Goal: Task Accomplishment & Management: Manage account settings

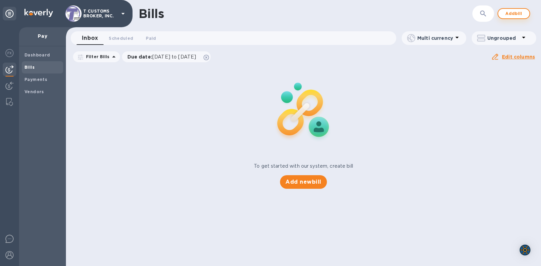
click at [501, 13] on button "Add bill" at bounding box center [513, 13] width 33 height 11
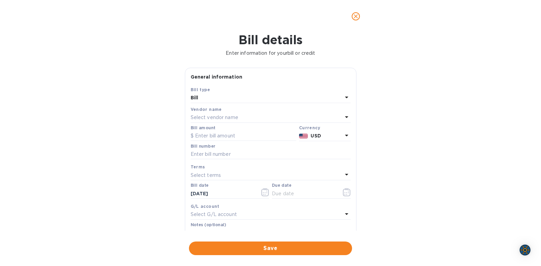
click at [217, 119] on p "Select vendor name" at bounding box center [215, 117] width 48 height 7
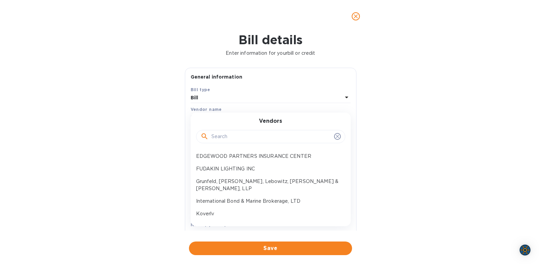
click at [220, 135] on input "text" at bounding box center [271, 136] width 120 height 10
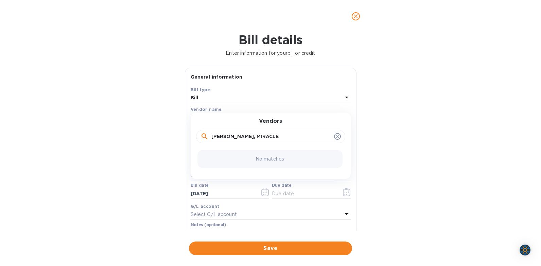
type input "[PERSON_NAME], MIRACLE D"
click at [135, 176] on div "Bill details Enter information for your bill or credit General information Save…" at bounding box center [270, 149] width 541 height 233
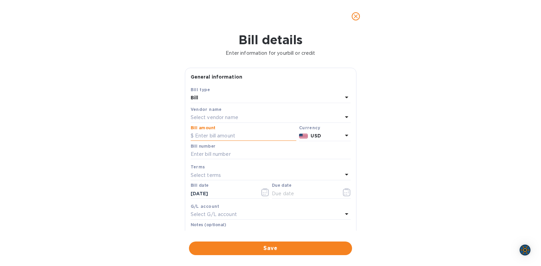
click at [208, 136] on input "text" at bounding box center [244, 136] width 106 height 10
type input "117.62"
click at [208, 155] on input "text" at bounding box center [271, 154] width 160 height 10
type input "2563348-1"
click at [202, 172] on p "Select terms" at bounding box center [206, 175] width 31 height 7
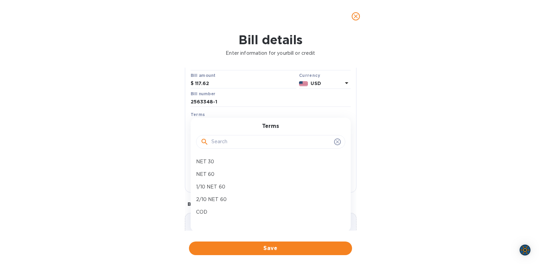
scroll to position [92, 0]
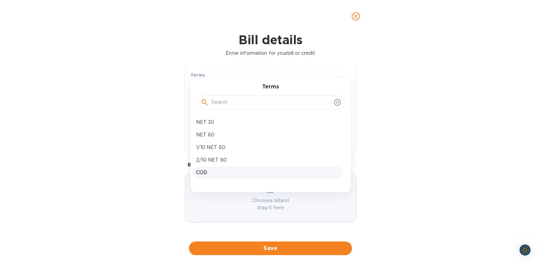
click at [205, 172] on p "COD" at bounding box center [268, 172] width 144 height 7
type input "[DATE]"
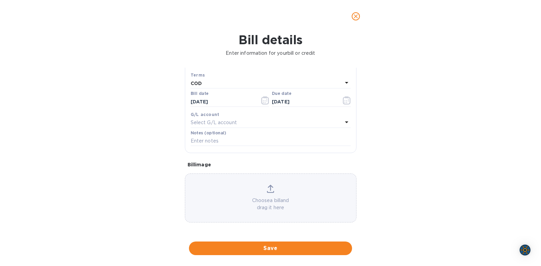
click at [289, 196] on div "Choose a bill and drag it here" at bounding box center [270, 197] width 171 height 26
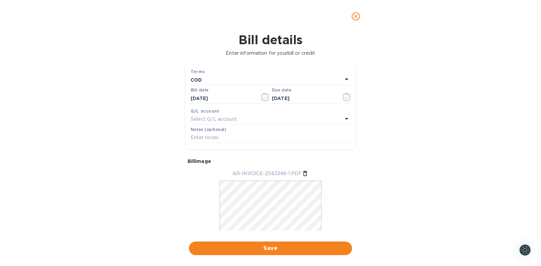
scroll to position [112, 0]
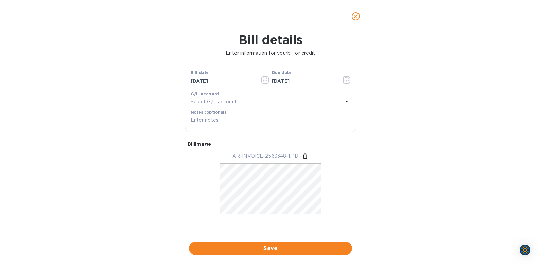
click at [426, 98] on div "Bill details Enter information for your bill or credit General information Save…" at bounding box center [270, 149] width 541 height 233
click at [481, 91] on div "Bill details Enter information for your bill or credit General information Save…" at bounding box center [270, 149] width 541 height 233
click at [116, 113] on div "Bill details Enter information for your bill or credit General information Save…" at bounding box center [270, 149] width 541 height 233
click at [111, 70] on div "Bill details Enter information for your bill or credit General information Save…" at bounding box center [270, 149] width 541 height 233
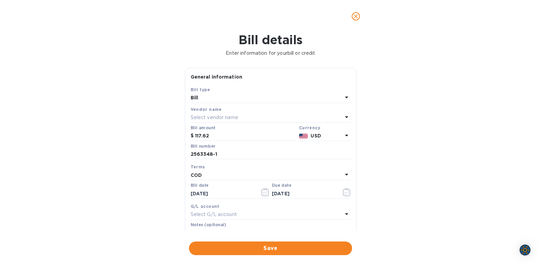
click at [201, 120] on p "Select vendor name" at bounding box center [215, 117] width 48 height 7
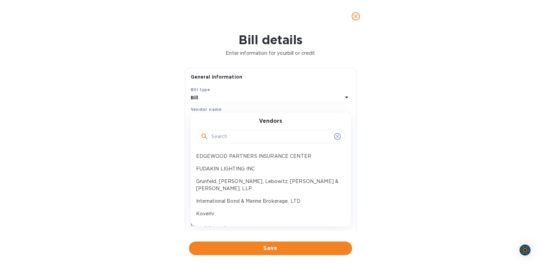
click at [225, 134] on input "text" at bounding box center [271, 136] width 120 height 10
type input "JEN"
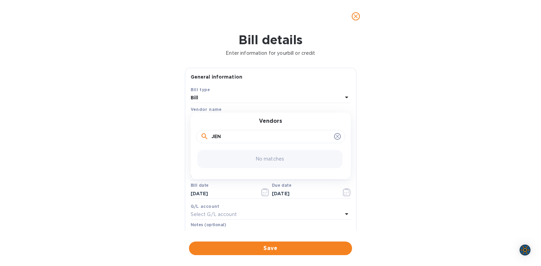
click at [360, 19] on button "close" at bounding box center [356, 16] width 16 height 16
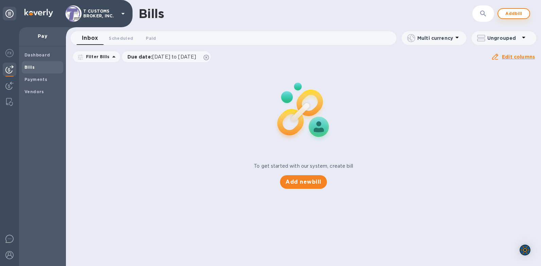
click at [517, 11] on span "Add bill" at bounding box center [513, 14] width 20 height 8
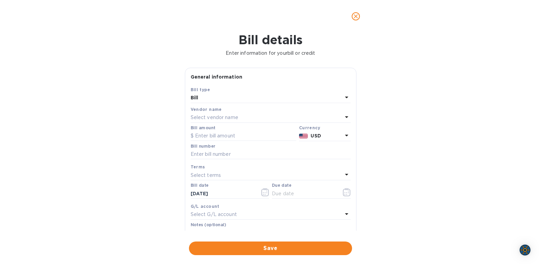
click at [204, 100] on div "Bill" at bounding box center [267, 98] width 152 height 10
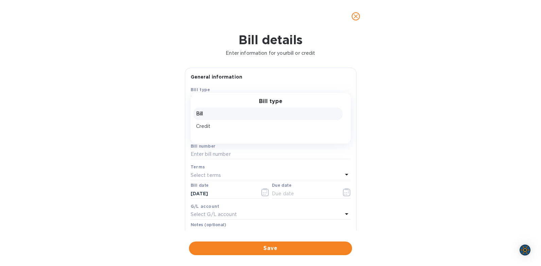
click at [211, 111] on p "Bill" at bounding box center [268, 113] width 144 height 7
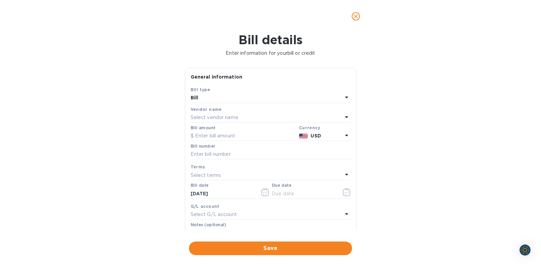
click at [200, 99] on div "Bill" at bounding box center [267, 98] width 152 height 10
click at [67, 90] on div "Bill details Enter information for your bill or credit General information Save…" at bounding box center [270, 149] width 541 height 233
click at [205, 117] on p "Select vendor name" at bounding box center [215, 117] width 48 height 7
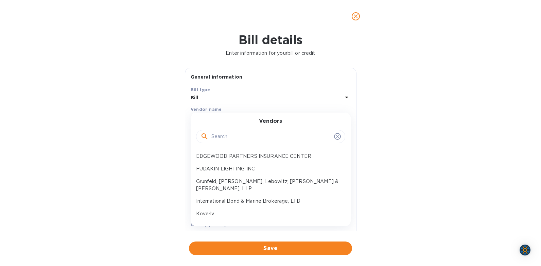
click at [216, 137] on input "text" at bounding box center [271, 136] width 120 height 10
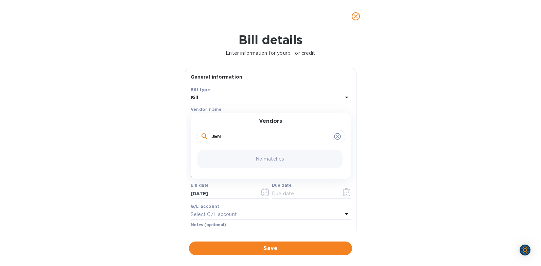
click at [225, 134] on input "JEN" at bounding box center [271, 136] width 120 height 10
type input "[PERSON_NAME], MIRACLE D."
click at [260, 160] on p "No matches" at bounding box center [269, 158] width 29 height 7
click at [305, 157] on div "No matches" at bounding box center [269, 159] width 145 height 18
click at [335, 134] on icon at bounding box center [337, 136] width 5 height 5
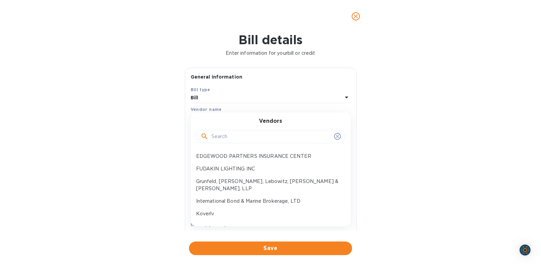
click at [355, 16] on icon "close" at bounding box center [356, 16] width 4 height 4
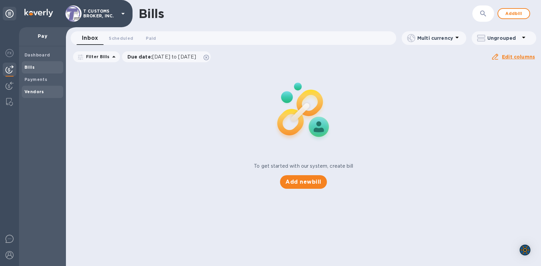
click at [30, 93] on b "Vendors" at bounding box center [34, 91] width 20 height 5
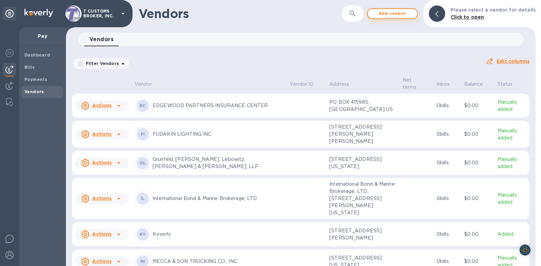
click at [391, 12] on span "Add vendor" at bounding box center [392, 14] width 39 height 8
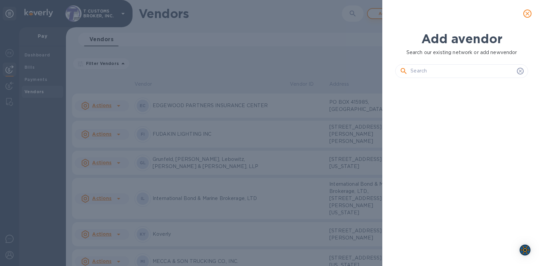
scroll to position [159, 135]
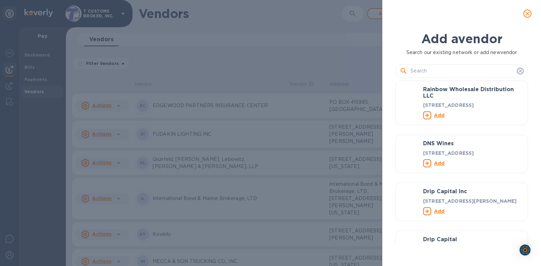
click at [9, 87] on div "Add a vendor Search our existing network or add new vendor Rainbow Wholesale Di…" at bounding box center [270, 133] width 541 height 266
click at [5, 86] on div "Add a vendor Search our existing network or add new vendor RL Rainbow Wholesale…" at bounding box center [270, 133] width 541 height 266
click at [530, 14] on icon "close" at bounding box center [527, 13] width 7 height 7
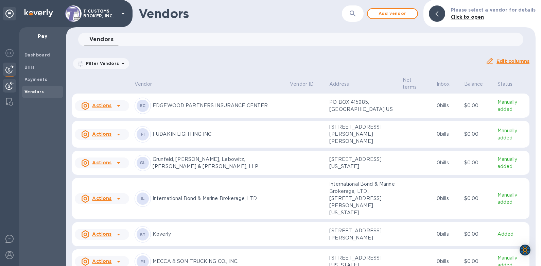
click at [7, 87] on img at bounding box center [9, 86] width 8 height 8
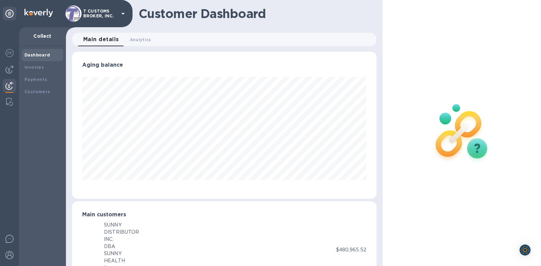
scroll to position [339561, 339406]
click at [10, 84] on img at bounding box center [9, 86] width 8 height 8
click at [35, 87] on div "Customers" at bounding box center [42, 92] width 41 height 12
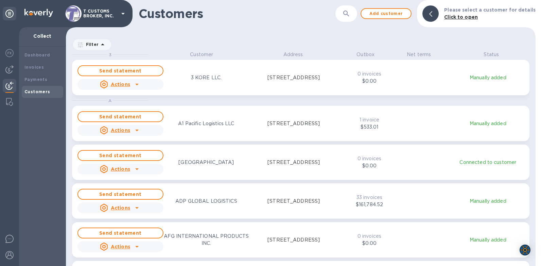
scroll to position [210, 467]
click at [375, 14] on span "Add customer" at bounding box center [386, 14] width 39 height 8
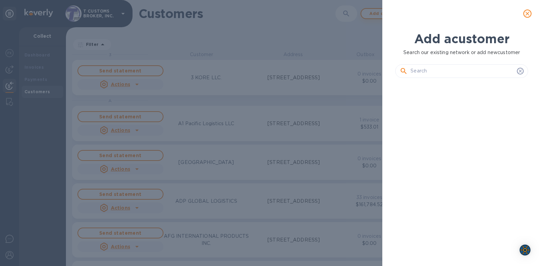
scroll to position [159, 135]
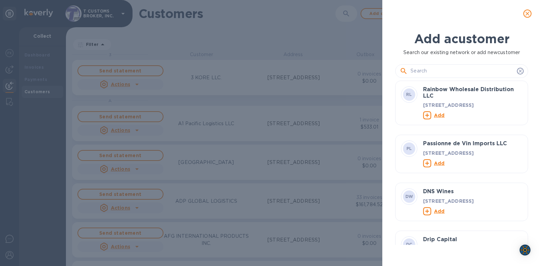
click at [424, 69] on input "text" at bounding box center [462, 71] width 104 height 10
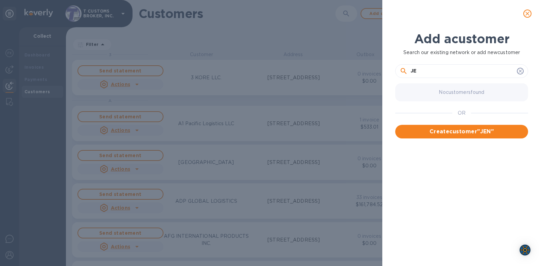
type input "J"
type input "[PERSON_NAME], MIRACLE D."
click at [446, 134] on span "Create customer " [PERSON_NAME], MIRACLE D. "" at bounding box center [462, 135] width 122 height 16
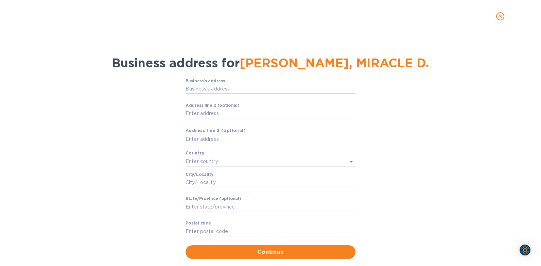
click at [195, 90] on input "Business’s аddress" at bounding box center [270, 89] width 170 height 10
click at [234, 85] on input "[STREET_ADDRESS][PERSON_NAME]" at bounding box center [270, 89] width 170 height 10
type input "[STREET_ADDRESS][PERSON_NAME]"
type input "[GEOGRAPHIC_DATA]"
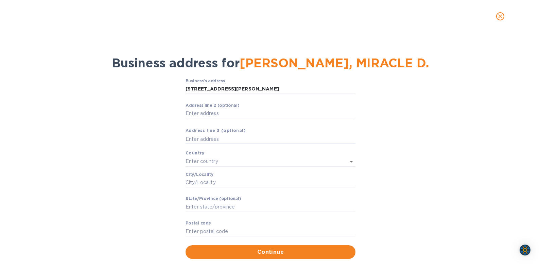
type input "PA"
type input "19148"
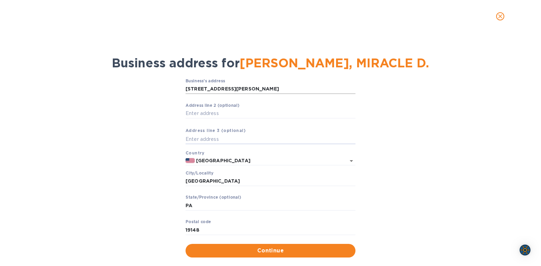
click at [224, 90] on input "[STREET_ADDRESS][PERSON_NAME]" at bounding box center [270, 89] width 170 height 10
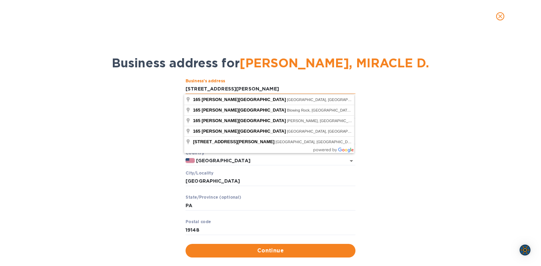
click at [229, 90] on input "[STREET_ADDRESS][PERSON_NAME]" at bounding box center [270, 89] width 170 height 10
click at [233, 90] on input "[STREET_ADDRESS][PERSON_NAME]" at bounding box center [270, 89] width 170 height 10
click at [191, 203] on input "PA" at bounding box center [270, 205] width 170 height 10
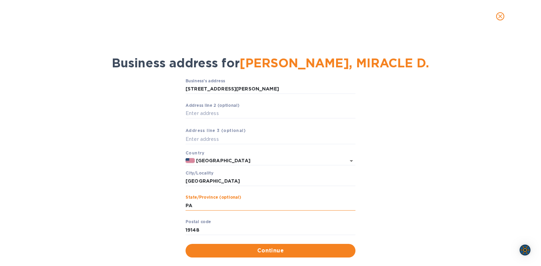
click at [191, 203] on input "PA" at bounding box center [270, 205] width 170 height 10
drag, startPoint x: 217, startPoint y: 179, endPoint x: 177, endPoint y: 181, distance: 40.1
click at [177, 181] on div "Business’s аddress [STREET_ADDRESS][PERSON_NAME] ​ Аddress line 2 (optional) ​ …" at bounding box center [270, 167] width 523 height 187
type input "[GEOGRAPHIC_DATA]"
type input "NJ"
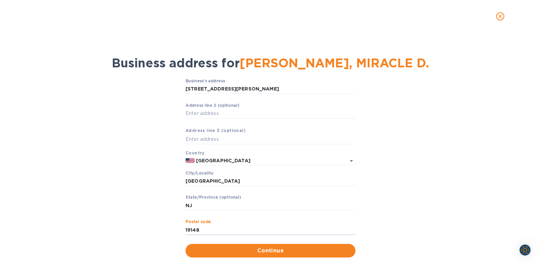
drag, startPoint x: 205, startPoint y: 227, endPoint x: 135, endPoint y: 228, distance: 70.0
click at [135, 228] on div "Business’s аddress [STREET_ADDRESS][PERSON_NAME] ​ Аddress line 2 (optional) ​ …" at bounding box center [270, 167] width 523 height 187
type input "08865"
click at [276, 251] on span "Continue" at bounding box center [270, 250] width 159 height 8
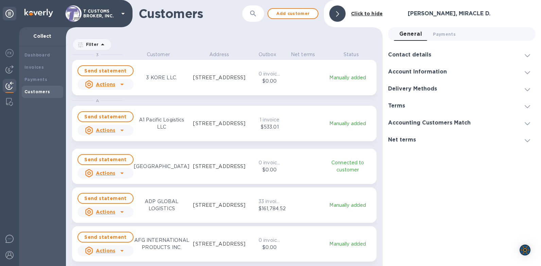
scroll to position [210, 314]
click at [31, 68] on b "Invoices" at bounding box center [33, 67] width 19 height 5
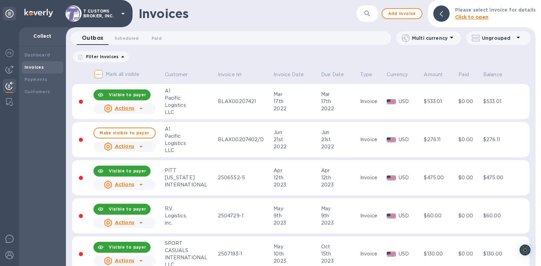
click at [499, 14] on p "Click to open" at bounding box center [495, 17] width 81 height 7
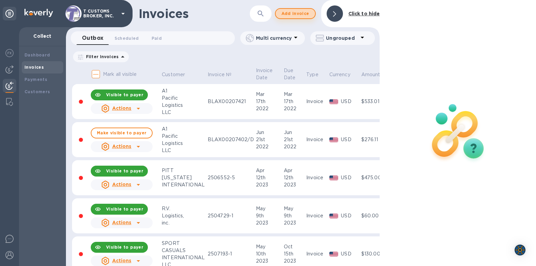
click at [288, 17] on span "Add invoice" at bounding box center [295, 14] width 29 height 8
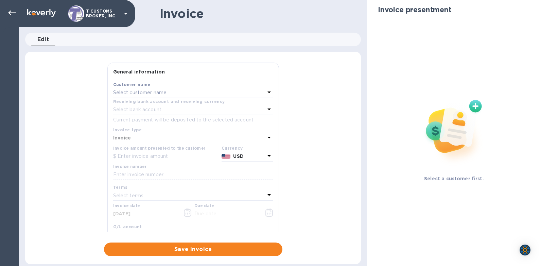
click at [136, 91] on p "Select customer name" at bounding box center [140, 92] width 54 height 7
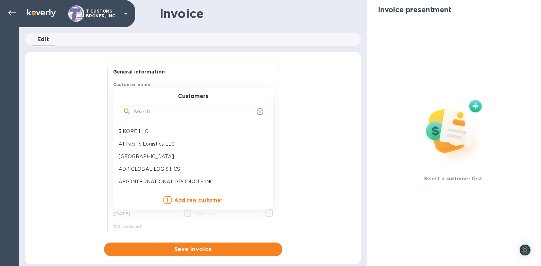
click at [141, 112] on input "text" at bounding box center [194, 112] width 120 height 10
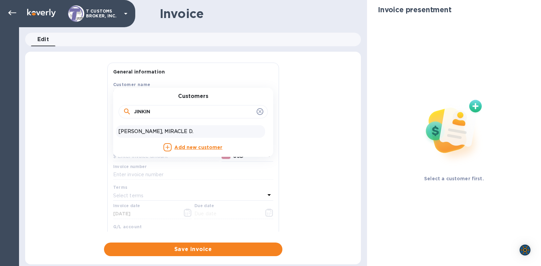
type input "JINKIN"
click at [149, 133] on p "[PERSON_NAME], MIRACLE D." at bounding box center [191, 131] width 144 height 7
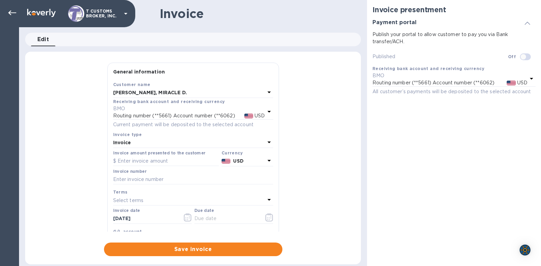
click at [124, 145] on b "Invoice" at bounding box center [122, 142] width 18 height 5
click at [127, 157] on p "Invoice" at bounding box center [191, 158] width 144 height 7
click at [128, 158] on input "text" at bounding box center [166, 161] width 106 height 10
type input "117.62"
drag, startPoint x: 153, startPoint y: 174, endPoint x: 152, endPoint y: 178, distance: 3.9
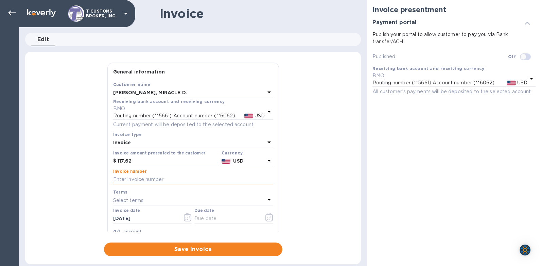
click at [153, 174] on input "text" at bounding box center [193, 179] width 160 height 10
click at [152, 178] on input "text" at bounding box center [193, 179] width 160 height 10
click at [151, 179] on input "text" at bounding box center [193, 179] width 160 height 10
type input "2563348"
click at [31, 200] on div "General information Save Customer name [PERSON_NAME], MIRACLE D. Receiving bank…" at bounding box center [193, 159] width 336 height 193
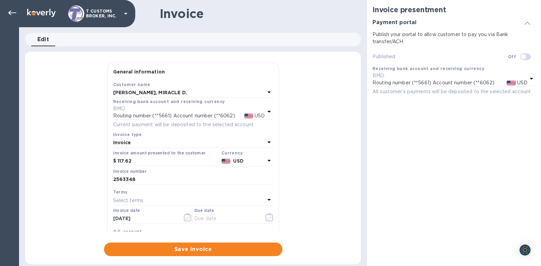
click at [122, 200] on p "Select terms" at bounding box center [128, 200] width 31 height 7
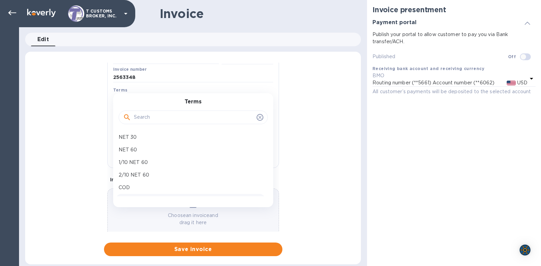
scroll to position [48, 0]
click at [124, 140] on p "COD" at bounding box center [191, 139] width 144 height 7
type input "[DATE]"
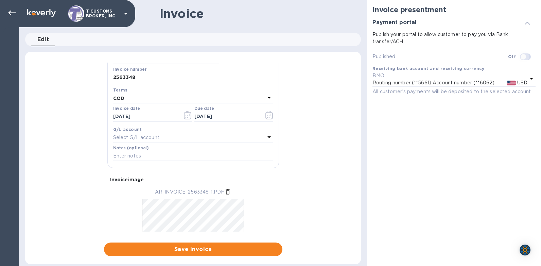
click at [525, 59] on input "checkbox" at bounding box center [523, 57] width 35 height 12
checkbox input "true"
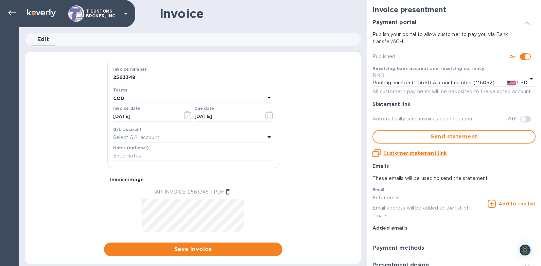
click at [518, 118] on input "checkbox" at bounding box center [523, 119] width 35 height 12
checkbox input "true"
click at [437, 138] on span "Send statement" at bounding box center [453, 136] width 151 height 8
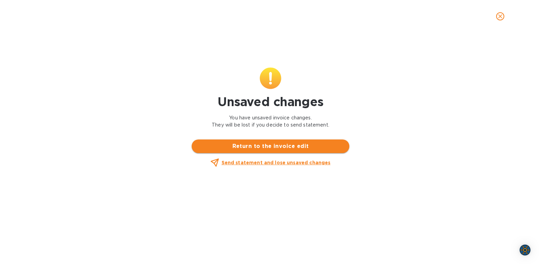
click at [251, 148] on span "Return to the invoice edit" at bounding box center [270, 146] width 147 height 8
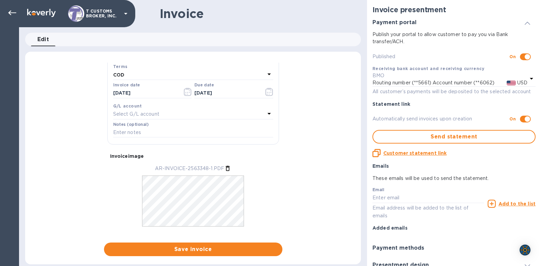
scroll to position [137, 0]
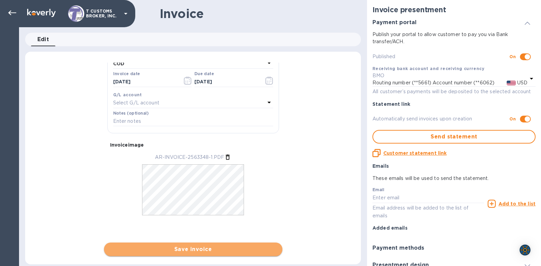
click at [199, 248] on span "Save invoice" at bounding box center [192, 249] width 167 height 8
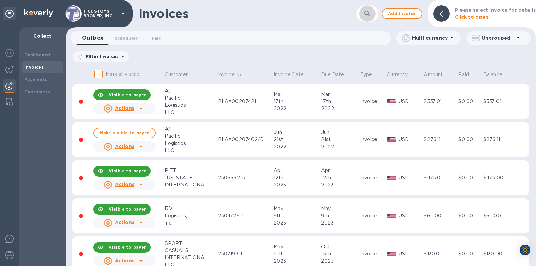
click at [371, 14] on icon "button" at bounding box center [367, 14] width 8 height 8
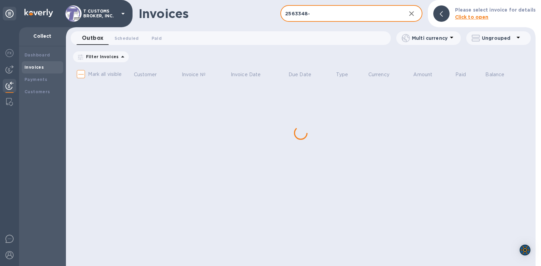
type input "2563348-1"
checkbox input "true"
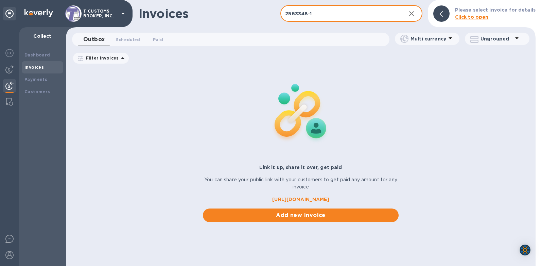
type input "2563348-1"
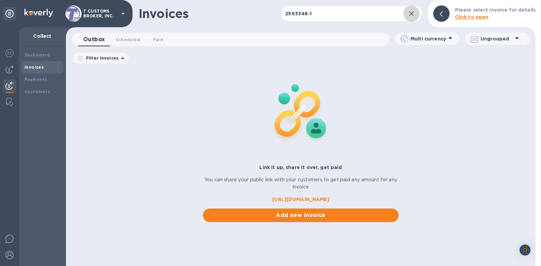
click at [360, 63] on div "Filter Invoices Amount Paid Balance" at bounding box center [300, 58] width 457 height 13
click at [336, 72] on img at bounding box center [301, 112] width 90 height 90
click at [316, 13] on input "2563348-1" at bounding box center [340, 13] width 120 height 17
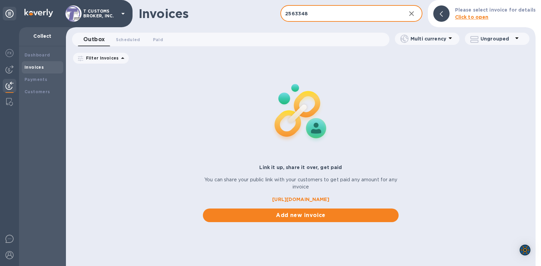
type input "2563348"
click at [378, 73] on div at bounding box center [300, 113] width 201 height 96
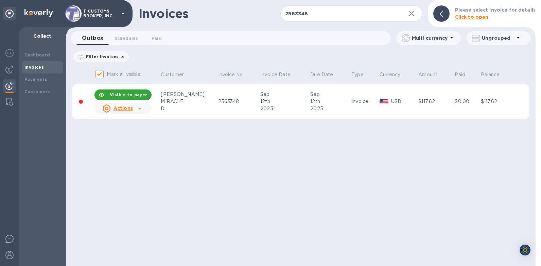
click at [131, 107] on u "Actions" at bounding box center [122, 107] width 19 height 5
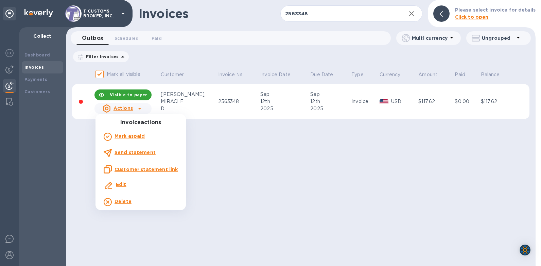
click at [118, 184] on b "Edit" at bounding box center [121, 183] width 11 height 5
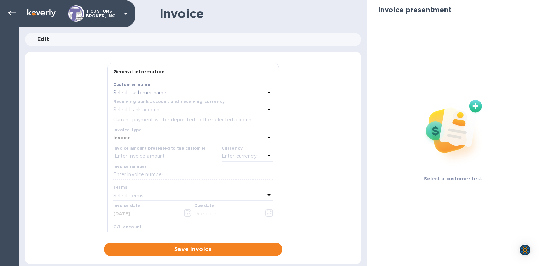
type input "[DATE]"
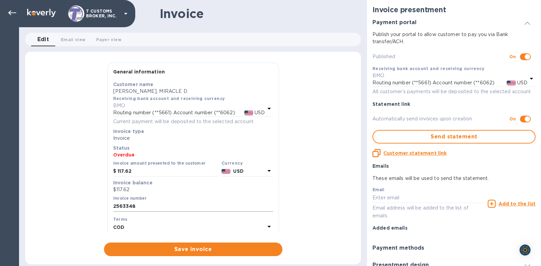
click at [138, 208] on input "2563348" at bounding box center [193, 206] width 160 height 10
type input "2563348-1"
click at [412, 152] on u "Customer statement link" at bounding box center [414, 152] width 63 height 5
click at [412, 152] on div "Customer statement link Copied" at bounding box center [409, 153] width 74 height 8
click at [196, 252] on span "Save invoice" at bounding box center [192, 249] width 167 height 8
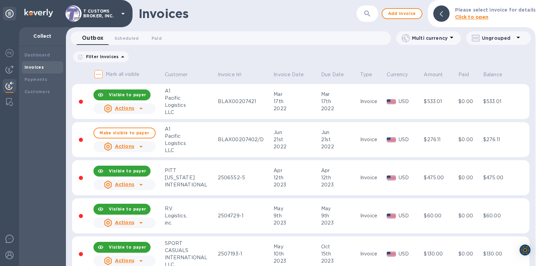
click at [367, 16] on icon "button" at bounding box center [367, 14] width 8 height 8
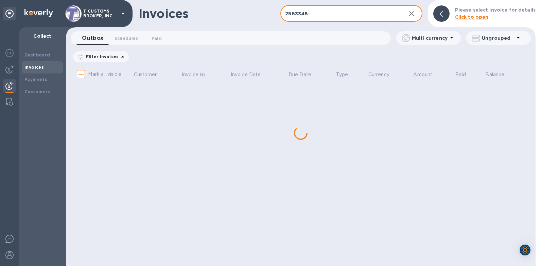
type input "2563348-1"
checkbox input "true"
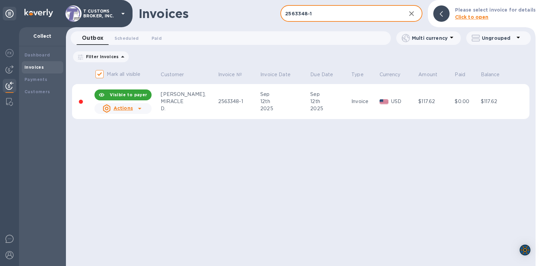
type input "2563348-1"
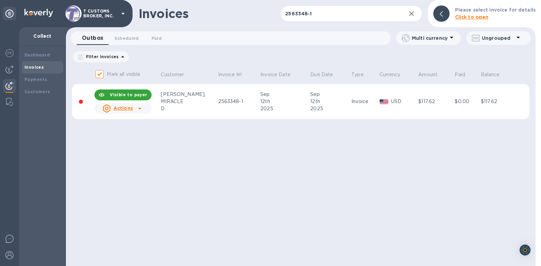
click at [134, 109] on div "Actions" at bounding box center [117, 108] width 33 height 11
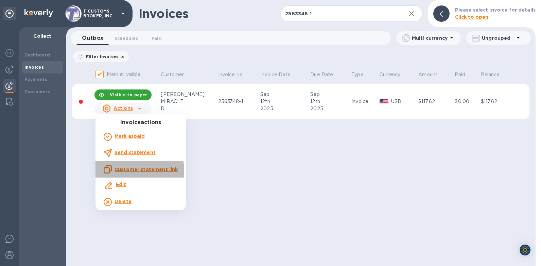
click at [123, 171] on u "Customer statement link" at bounding box center [145, 168] width 63 height 5
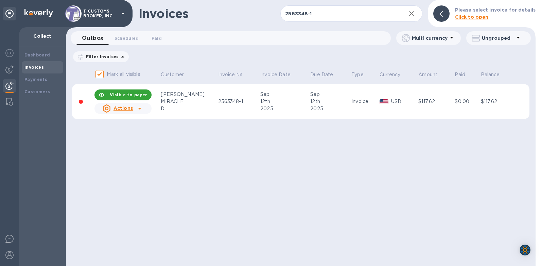
click at [125, 107] on u "Actions" at bounding box center [122, 107] width 19 height 5
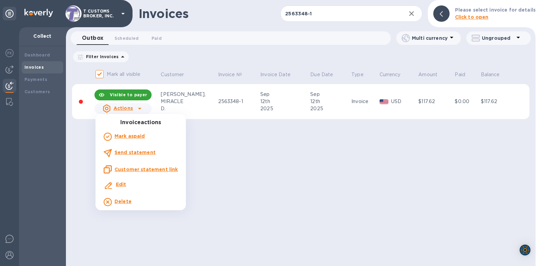
click at [127, 169] on u "Customer statement link" at bounding box center [145, 168] width 63 height 5
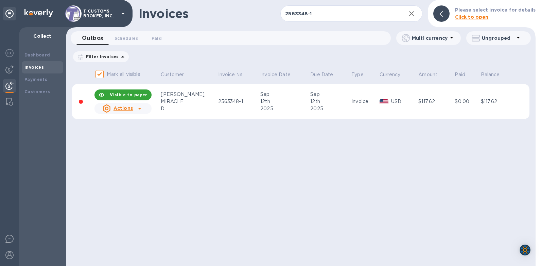
click at [122, 106] on p "Actions" at bounding box center [122, 108] width 19 height 7
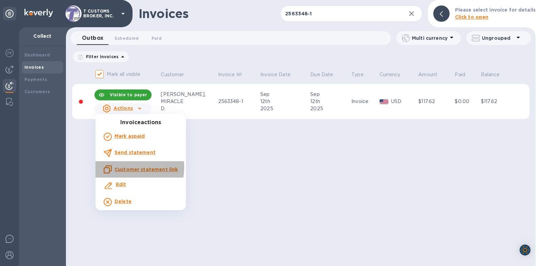
click at [126, 167] on u "Customer statement link" at bounding box center [145, 168] width 63 height 5
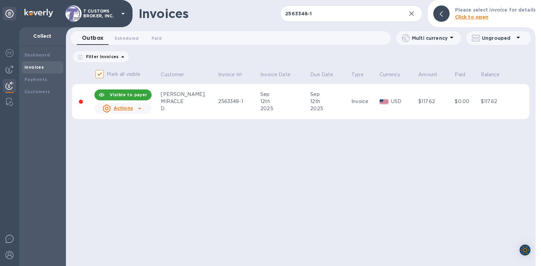
click at [120, 100] on div "Visible to payer" at bounding box center [128, 95] width 43 height 12
click at [119, 106] on u "Actions" at bounding box center [122, 107] width 19 height 5
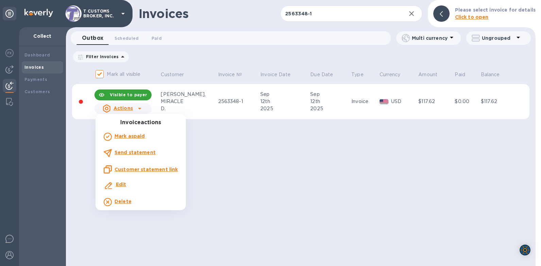
checkbox input "false"
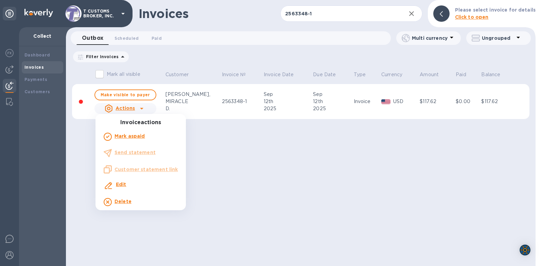
click at [126, 152] on ul "Invoice actions [PERSON_NAME] as paid Send statement Customer statement link Ed…" at bounding box center [140, 164] width 90 height 91
click at [232, 158] on div at bounding box center [270, 133] width 541 height 266
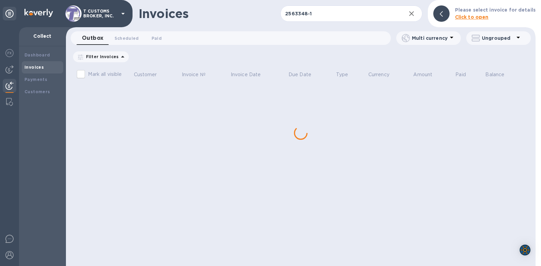
click at [131, 109] on div "Invoices 2563348-1 ​ Add invoice Please select invoice for details Click to ope…" at bounding box center [300, 133] width 469 height 266
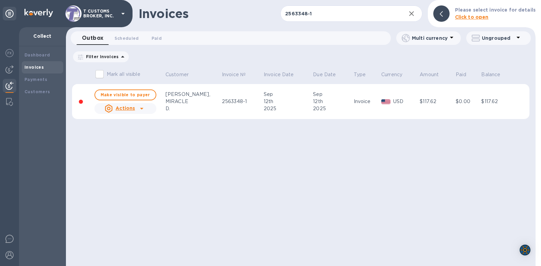
click at [129, 109] on u "Actions" at bounding box center [125, 107] width 19 height 5
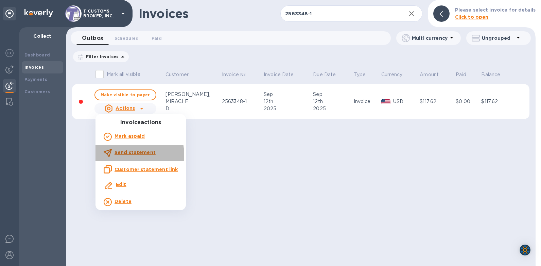
click at [124, 155] on b "Send statement" at bounding box center [134, 151] width 41 height 5
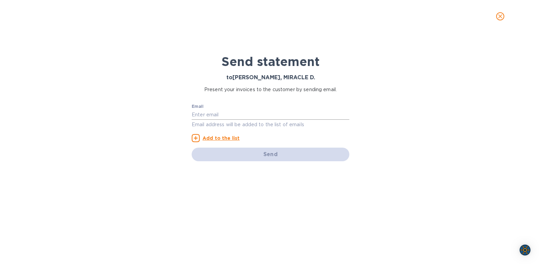
click at [220, 116] on input "text" at bounding box center [271, 114] width 158 height 10
paste input "[EMAIL_ADDRESS][DOMAIN_NAME]"
type input "[EMAIL_ADDRESS][DOMAIN_NAME]"
click at [213, 137] on u "Add to the list" at bounding box center [220, 137] width 37 height 5
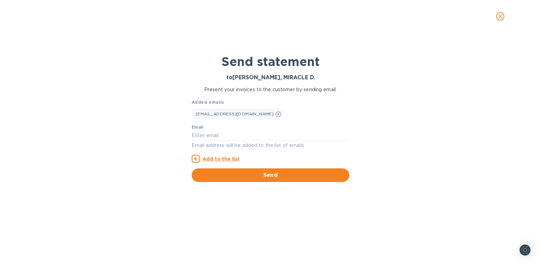
click at [274, 177] on span "Send" at bounding box center [270, 175] width 147 height 8
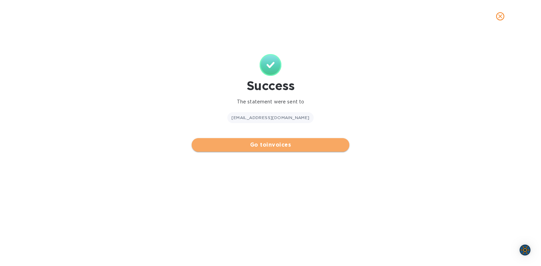
click at [273, 149] on button "Go to invoices" at bounding box center [271, 145] width 158 height 14
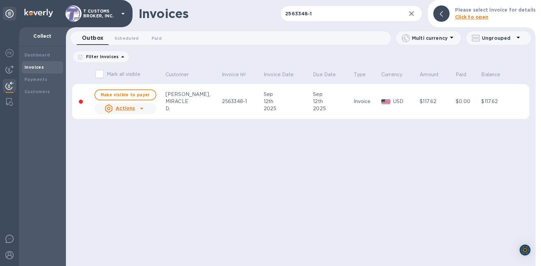
click at [131, 107] on u "Actions" at bounding box center [125, 107] width 19 height 5
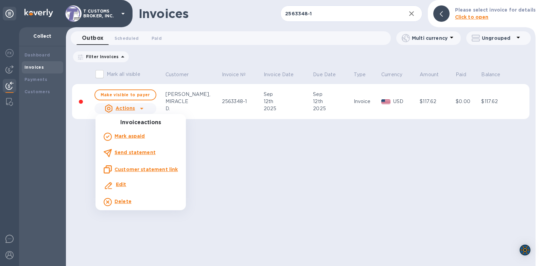
click at [127, 171] on u "Customer statement link" at bounding box center [145, 168] width 63 height 5
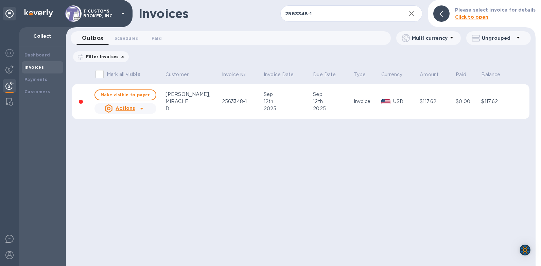
click at [184, 165] on div "Invoices 2563348-1 ​ Add invoice Please select invoice for details Click to ope…" at bounding box center [300, 133] width 469 height 266
click at [360, 139] on div "Invoices 2563348-1 ​ Add invoice Please select invoice for details Click to ope…" at bounding box center [300, 133] width 469 height 266
click at [141, 108] on icon at bounding box center [141, 109] width 3 height 2
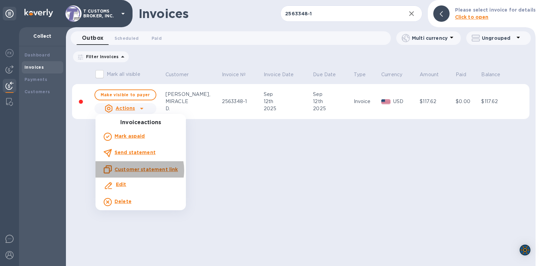
click at [135, 170] on u "Customer statement link" at bounding box center [145, 168] width 63 height 5
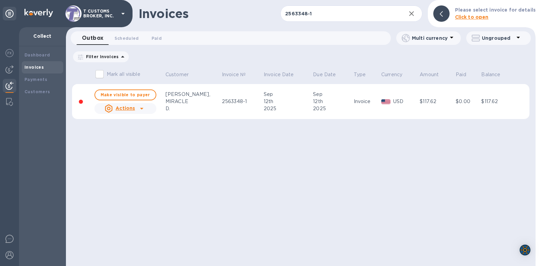
click at [142, 110] on icon at bounding box center [142, 108] width 8 height 8
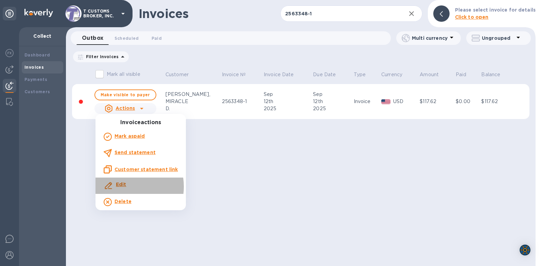
click at [125, 186] on b "Edit" at bounding box center [121, 183] width 11 height 5
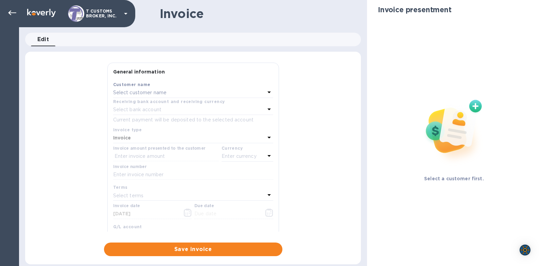
type input "[DATE]"
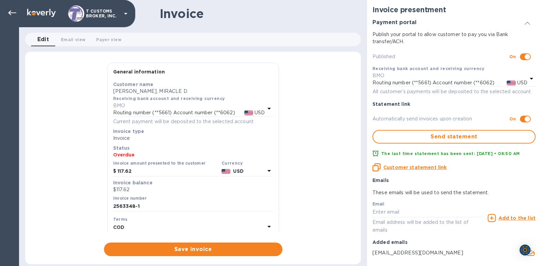
click at [496, 162] on div "Customer statement link Copied" at bounding box center [454, 167] width 168 height 14
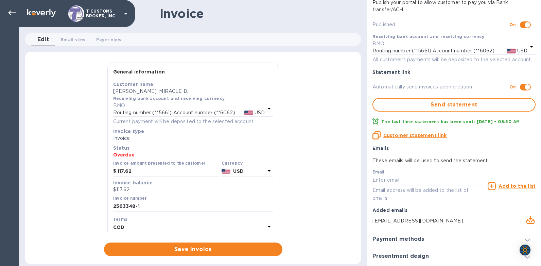
scroll to position [70, 0]
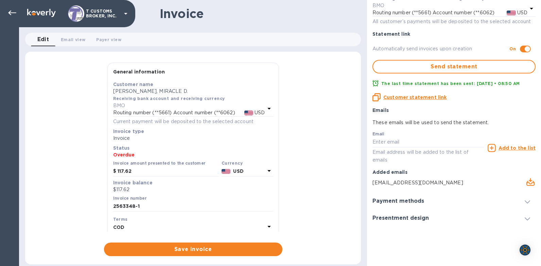
click at [519, 203] on div at bounding box center [527, 200] width 16 height 7
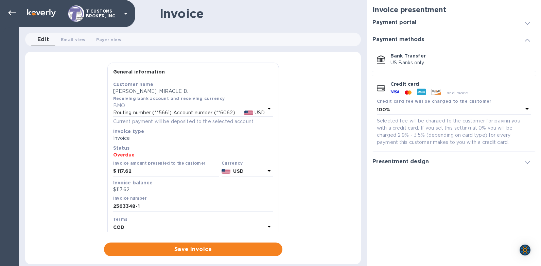
scroll to position [0, 0]
click at [342, 42] on div "Edit 0 Email view 0 Payer view 0" at bounding box center [196, 40] width 330 height 14
click at [308, 118] on div "General information Save Customer name [PERSON_NAME], MIRACLE D. Receiving bank…" at bounding box center [193, 159] width 336 height 193
click at [190, 251] on span "Save invoice" at bounding box center [192, 249] width 167 height 8
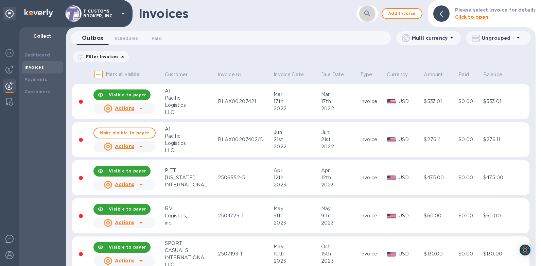
click at [367, 14] on icon "button" at bounding box center [367, 14] width 8 height 8
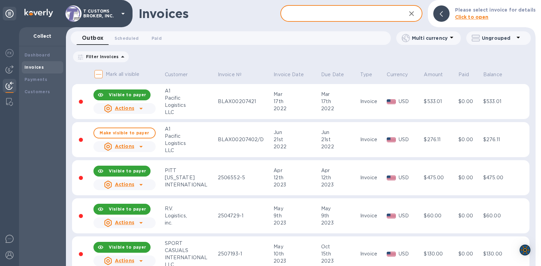
click at [347, 13] on input "text" at bounding box center [340, 13] width 120 height 17
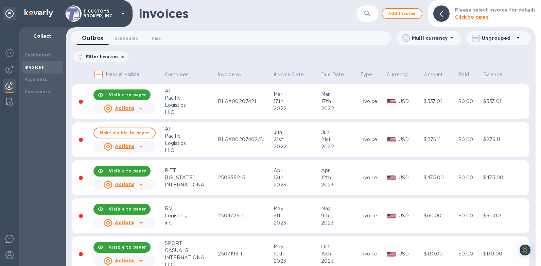
click at [371, 15] on icon "button" at bounding box center [367, 14] width 8 height 8
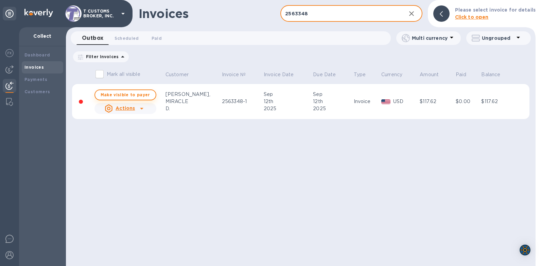
type input "2563348"
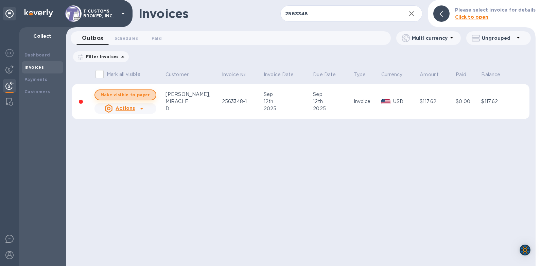
click at [131, 94] on span "Make visible to payer" at bounding box center [126, 94] width 50 height 4
checkbox input "true"
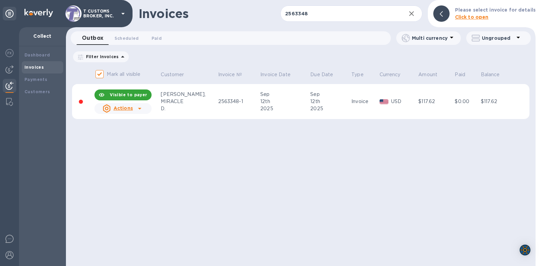
click at [174, 162] on div "Invoices 2563348 ​ Add invoice Please select invoice for details Click to open …" at bounding box center [300, 133] width 469 height 266
click at [162, 147] on div "Invoices 2563348 ​ Add invoice Please select invoice for details Click to open …" at bounding box center [300, 133] width 469 height 266
click at [374, 209] on div "Invoices 2563348 ​ Add invoice Please select invoice for details Click to open …" at bounding box center [300, 133] width 469 height 266
